Goal: Task Accomplishment & Management: Use online tool/utility

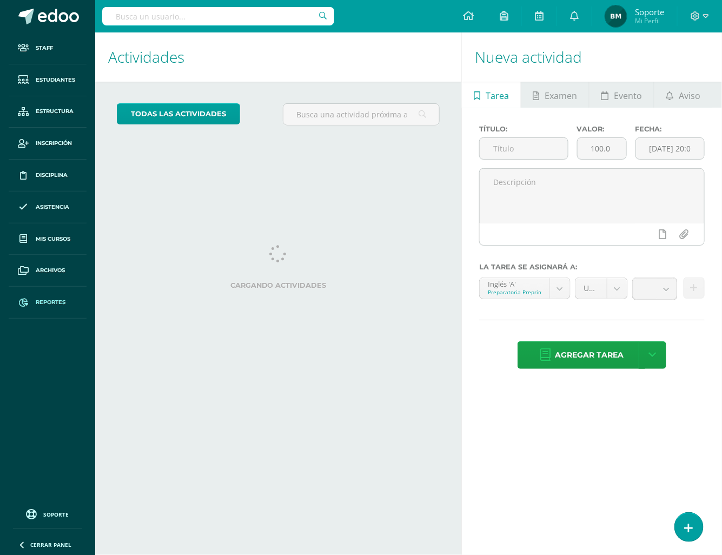
click at [51, 303] on span "Reportes" at bounding box center [51, 302] width 30 height 9
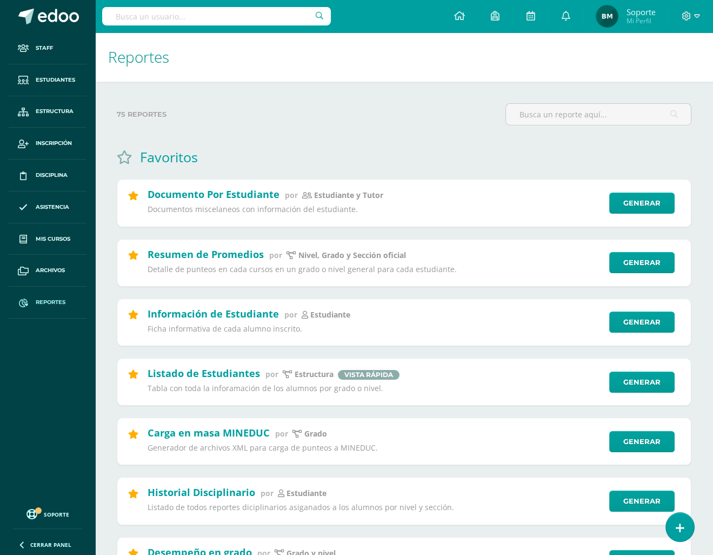
click at [52, 287] on link "Reportes" at bounding box center [48, 303] width 78 height 32
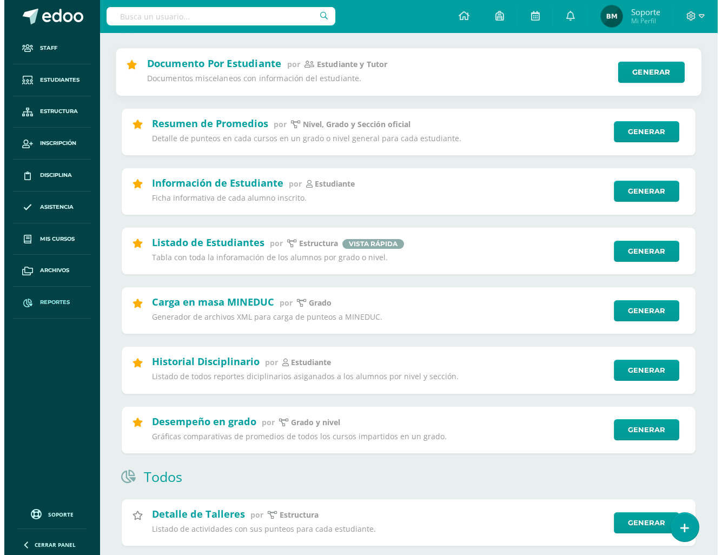
scroll to position [135, 0]
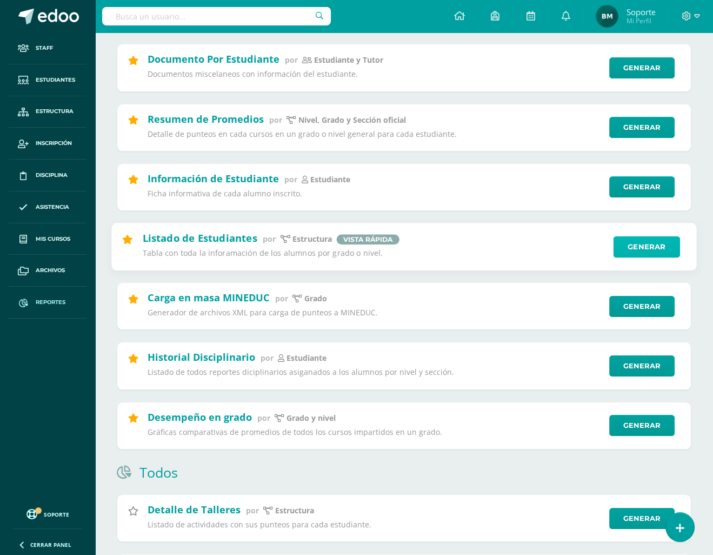
click at [645, 251] on link "Generar" at bounding box center [647, 247] width 67 height 22
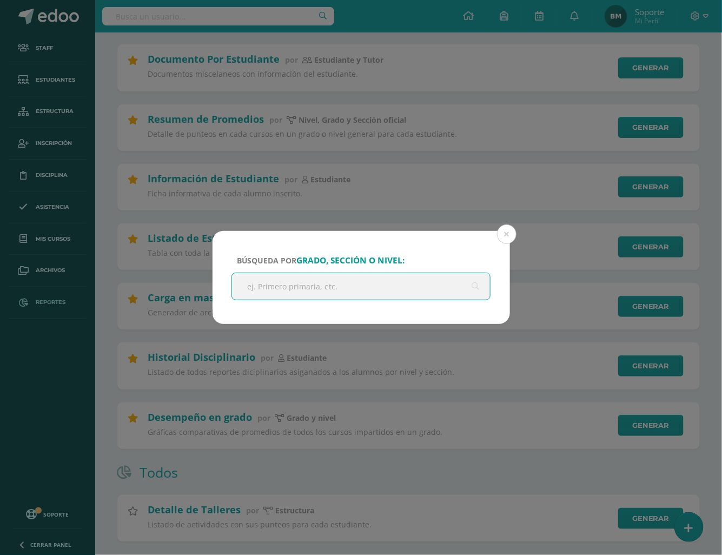
click at [395, 295] on input "text" at bounding box center [361, 286] width 258 height 26
type input "primaria"
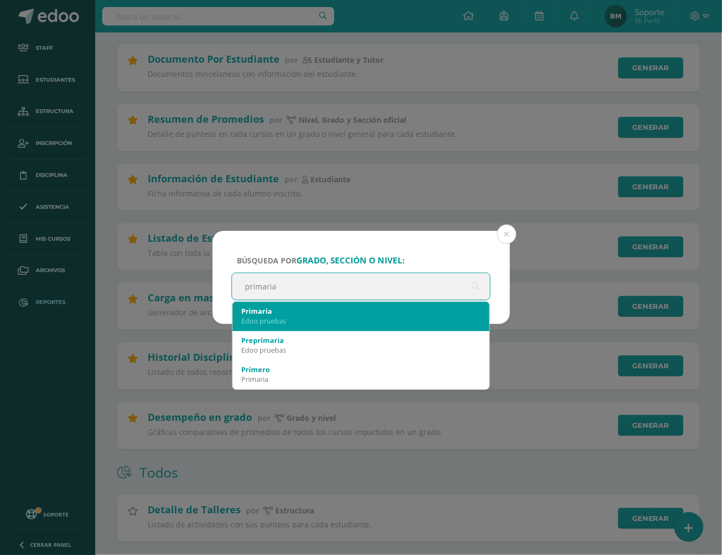
click at [287, 316] on div "Edoo pruebas" at bounding box center [361, 321] width 240 height 10
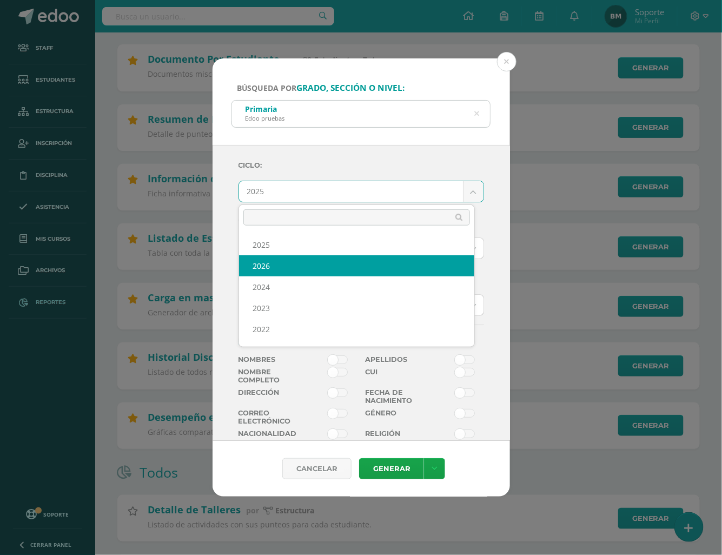
scroll to position [81, 0]
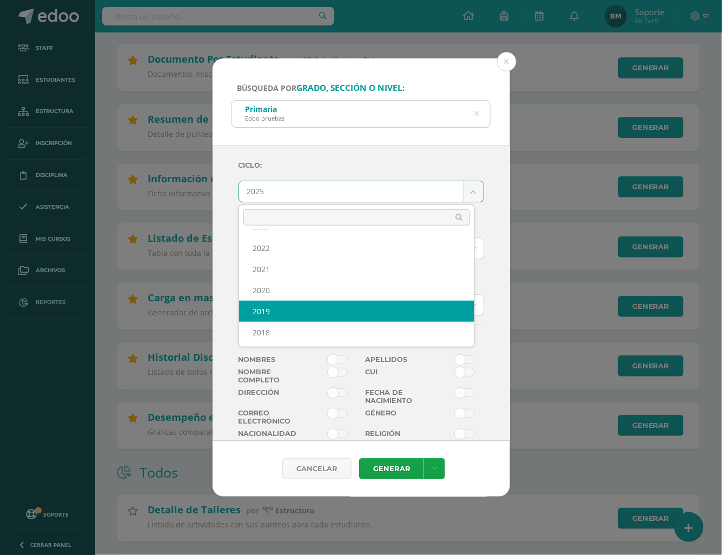
select select "2"
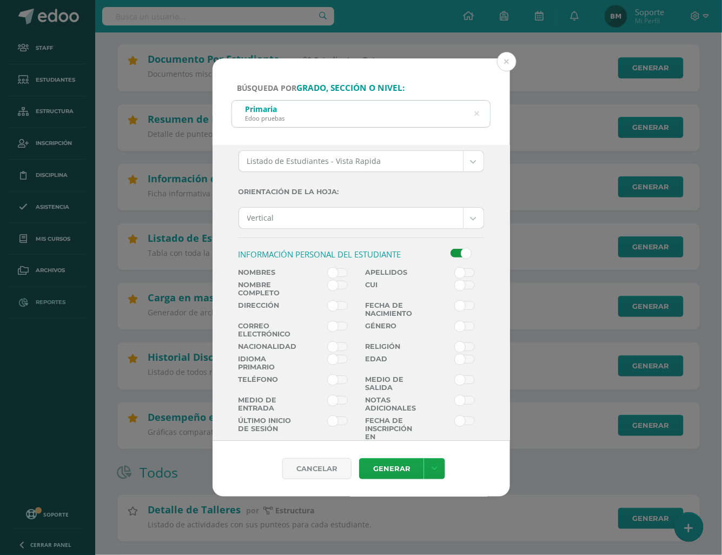
scroll to position [120, 0]
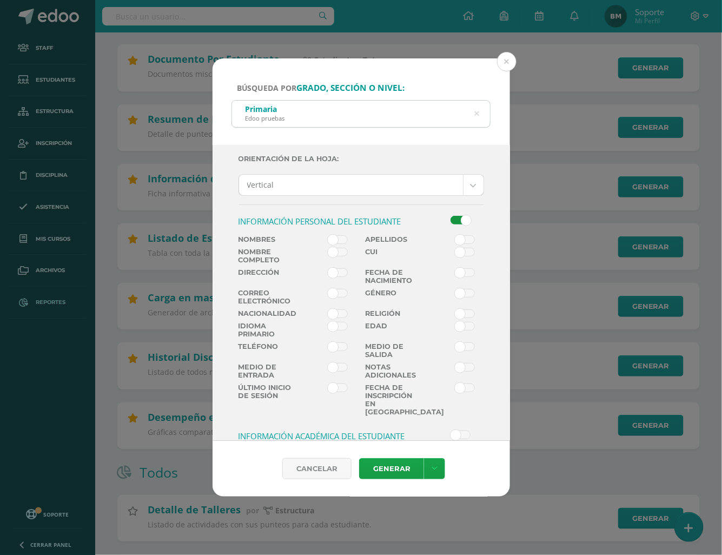
click at [328, 248] on span at bounding box center [338, 252] width 20 height 9
click at [0, 0] on input "checkbox" at bounding box center [0, 0] width 0 height 0
click at [336, 235] on span at bounding box center [338, 239] width 20 height 9
click at [0, 0] on input "checkbox" at bounding box center [0, 0] width 0 height 0
click at [463, 243] on label at bounding box center [456, 241] width 64 height 12
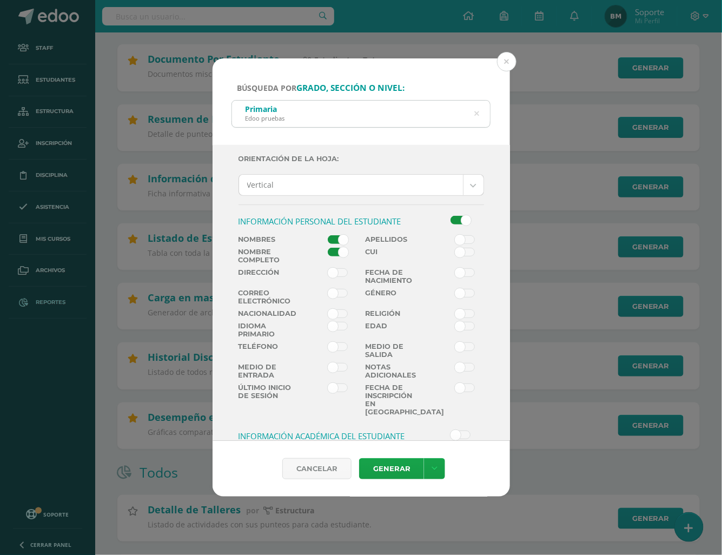
click at [0, 0] on input "checkbox" at bounding box center [0, 0] width 0 height 0
click at [338, 239] on span at bounding box center [338, 239] width 20 height 9
click at [0, 0] on input "checkbox" at bounding box center [0, 0] width 0 height 0
click at [340, 248] on span at bounding box center [338, 252] width 20 height 9
click at [0, 0] on input "checkbox" at bounding box center [0, 0] width 0 height 0
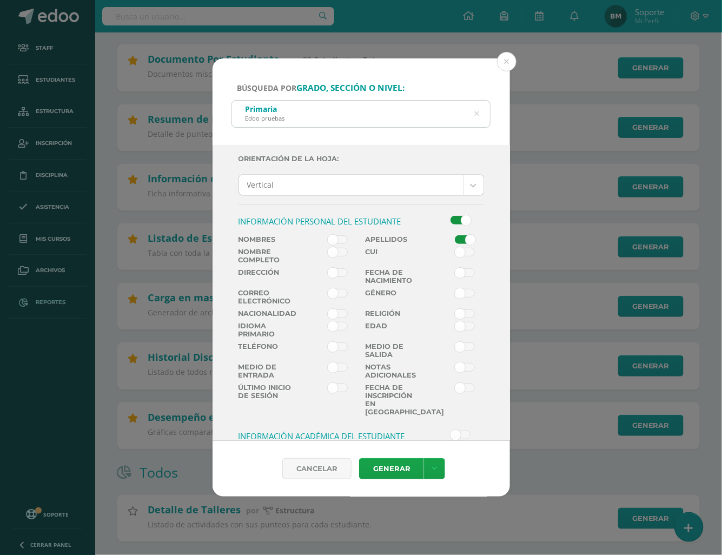
click at [338, 236] on span at bounding box center [338, 239] width 20 height 9
click at [0, 0] on input "checkbox" at bounding box center [0, 0] width 0 height 0
click at [340, 295] on span at bounding box center [338, 293] width 20 height 9
click at [0, 0] on input "checkbox" at bounding box center [0, 0] width 0 height 0
click at [444, 300] on label at bounding box center [456, 299] width 64 height 21
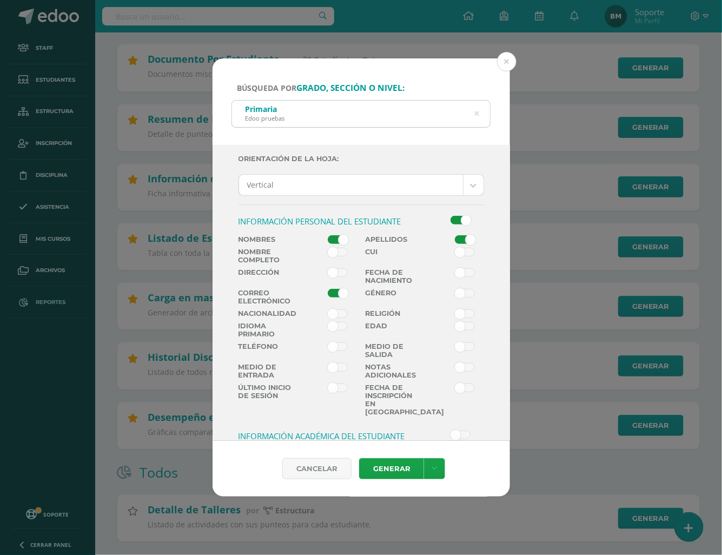
click at [0, 0] on input "checkbox" at bounding box center [0, 0] width 0 height 0
click at [382, 459] on link "Generar" at bounding box center [391, 468] width 65 height 21
